Goal: Entertainment & Leisure: Browse casually

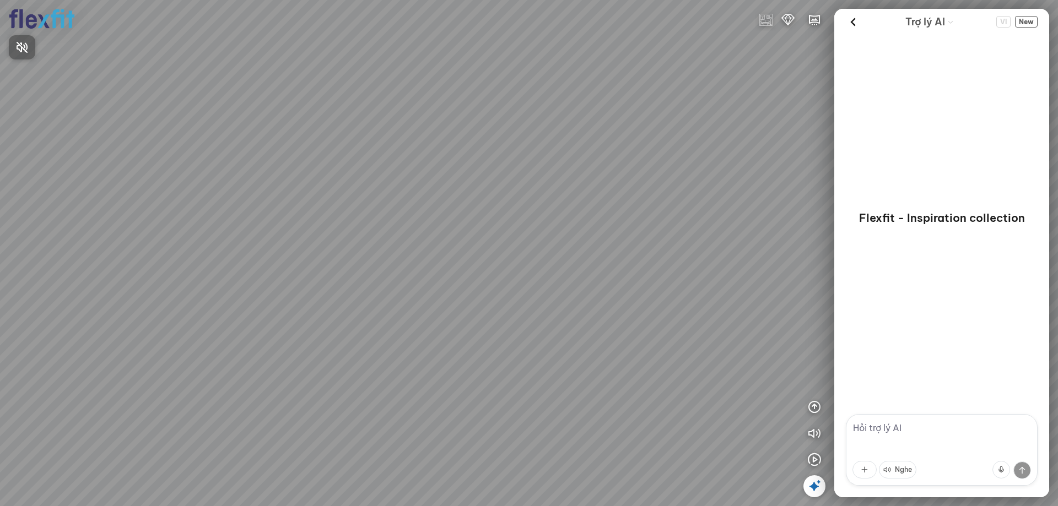
drag, startPoint x: 669, startPoint y: 263, endPoint x: 595, endPoint y: 158, distance: 128.1
click at [591, 140] on div at bounding box center [529, 253] width 1058 height 506
drag, startPoint x: 686, startPoint y: 290, endPoint x: 622, endPoint y: 228, distance: 88.8
click at [622, 228] on div at bounding box center [529, 253] width 1058 height 506
drag, startPoint x: 724, startPoint y: 272, endPoint x: 472, endPoint y: 178, distance: 268.6
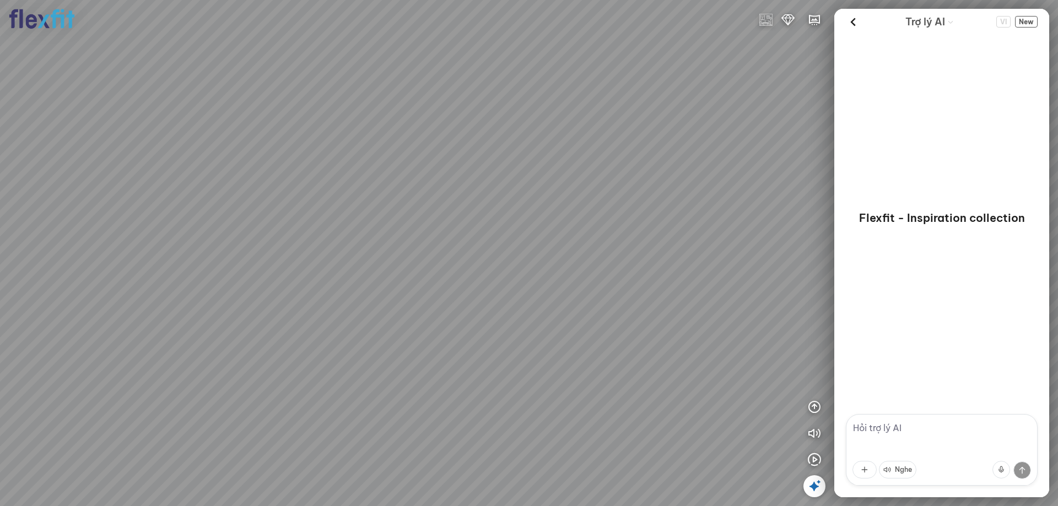
click at [472, 178] on div at bounding box center [529, 253] width 1058 height 506
drag, startPoint x: 512, startPoint y: 325, endPoint x: 590, endPoint y: 232, distance: 120.8
click at [590, 232] on div at bounding box center [529, 253] width 1058 height 506
drag, startPoint x: 442, startPoint y: 371, endPoint x: 773, endPoint y: 339, distance: 332.6
click at [773, 339] on div at bounding box center [529, 253] width 1058 height 506
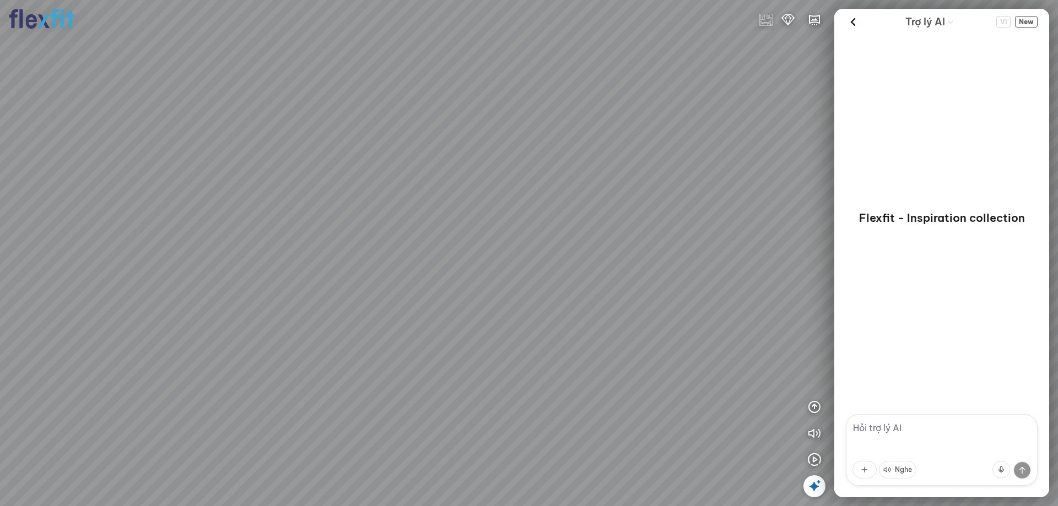
drag, startPoint x: 408, startPoint y: 318, endPoint x: 660, endPoint y: 394, distance: 263.5
click at [660, 394] on div at bounding box center [529, 253] width 1058 height 506
drag, startPoint x: 432, startPoint y: 283, endPoint x: 576, endPoint y: 364, distance: 165.0
click at [576, 364] on div at bounding box center [529, 253] width 1058 height 506
drag, startPoint x: 514, startPoint y: 243, endPoint x: 365, endPoint y: 444, distance: 249.6
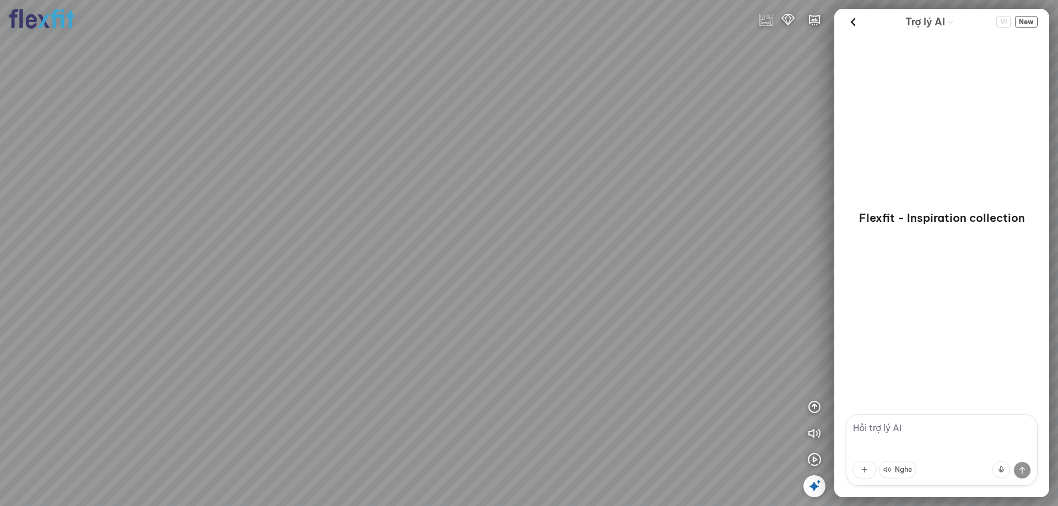
click at [366, 444] on div at bounding box center [529, 253] width 1058 height 506
drag, startPoint x: 478, startPoint y: 332, endPoint x: 277, endPoint y: 260, distance: 213.1
click at [277, 260] on div at bounding box center [529, 253] width 1058 height 506
drag, startPoint x: 460, startPoint y: 263, endPoint x: 325, endPoint y: 244, distance: 136.2
click at [325, 244] on div at bounding box center [529, 253] width 1058 height 506
